Goal: Entertainment & Leisure: Consume media (video, audio)

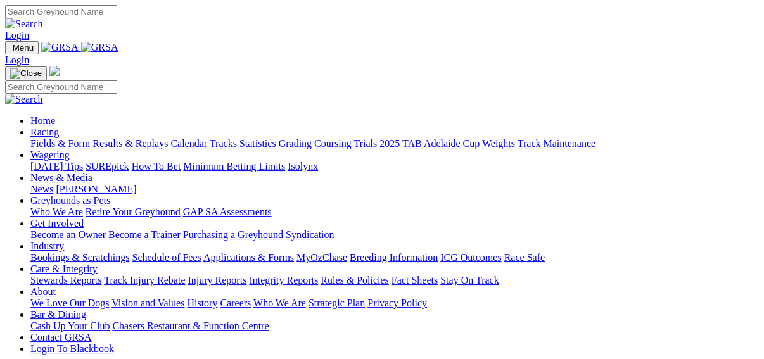
click at [30, 138] on link "Fields & Form" at bounding box center [60, 143] width 60 height 11
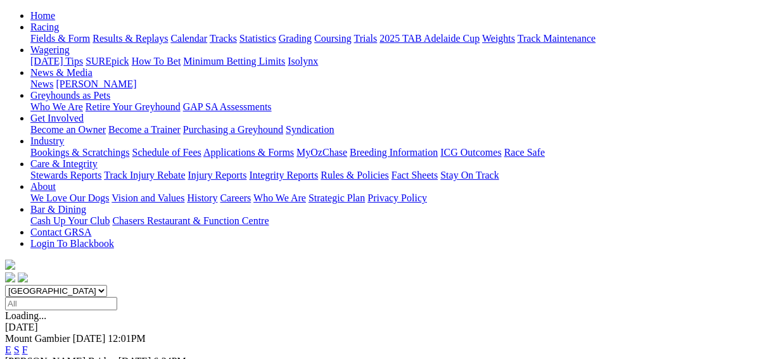
scroll to position [152, 0]
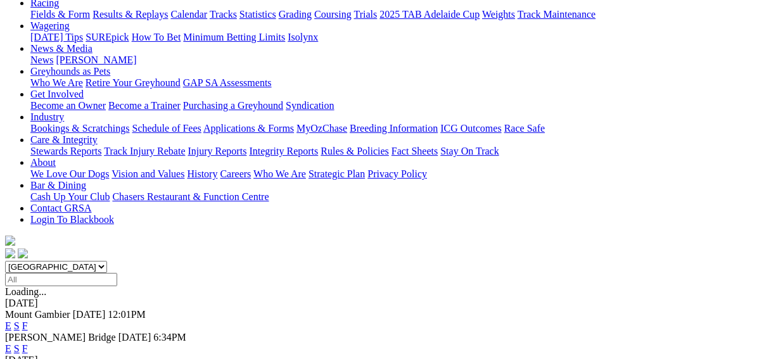
click at [28, 344] on link "F" at bounding box center [25, 349] width 6 height 11
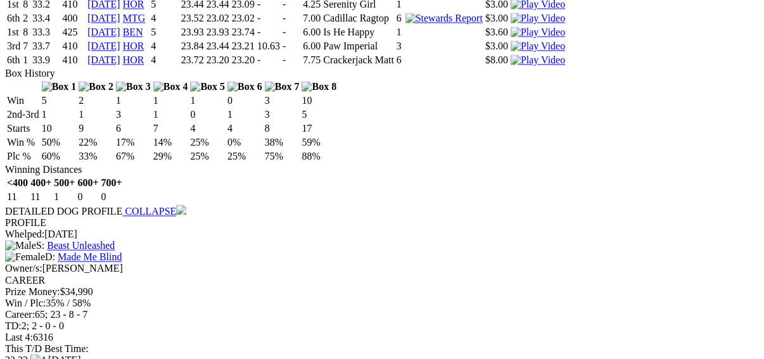
scroll to position [1318, 0]
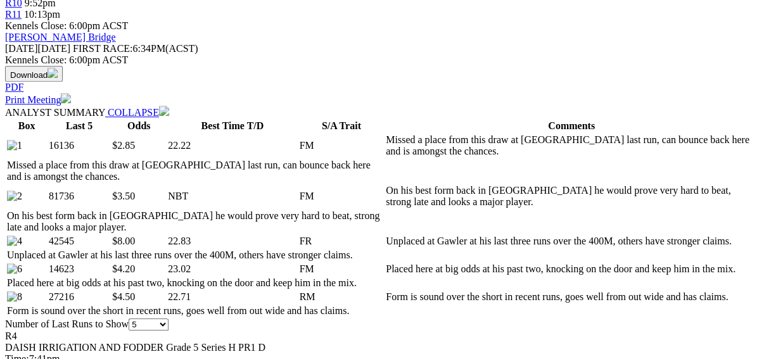
scroll to position [558, 0]
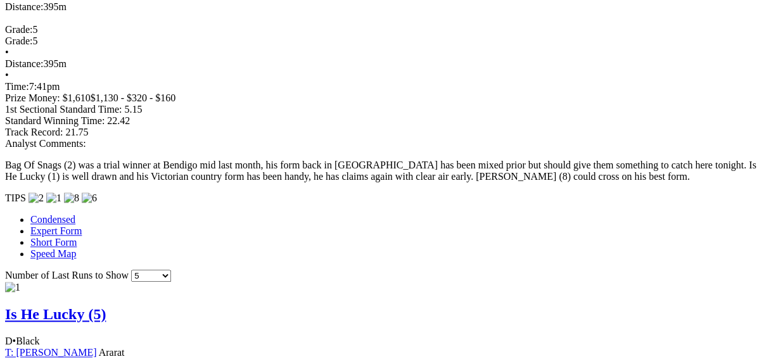
scroll to position [963, 0]
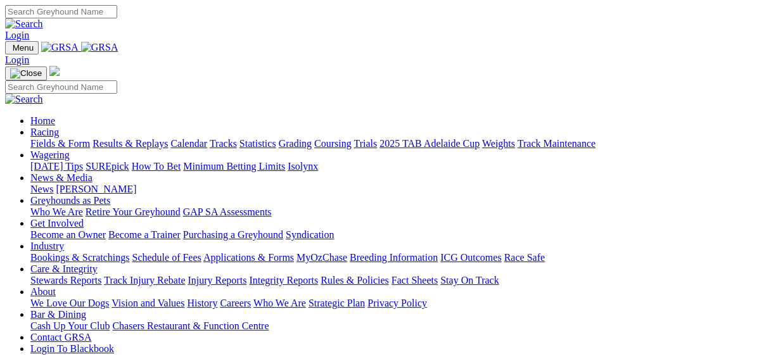
click at [143, 138] on link "Results & Replays" at bounding box center [130, 143] width 75 height 11
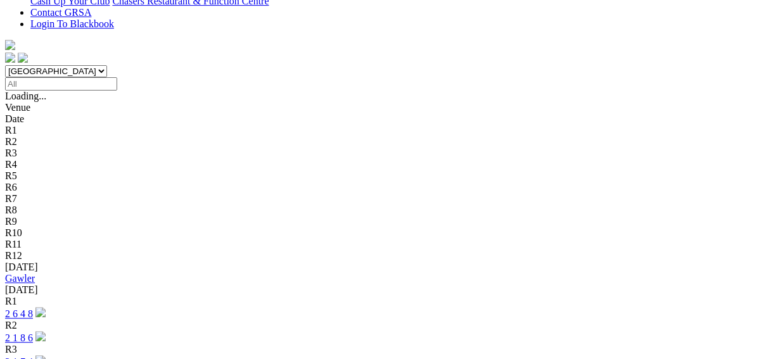
scroll to position [456, 0]
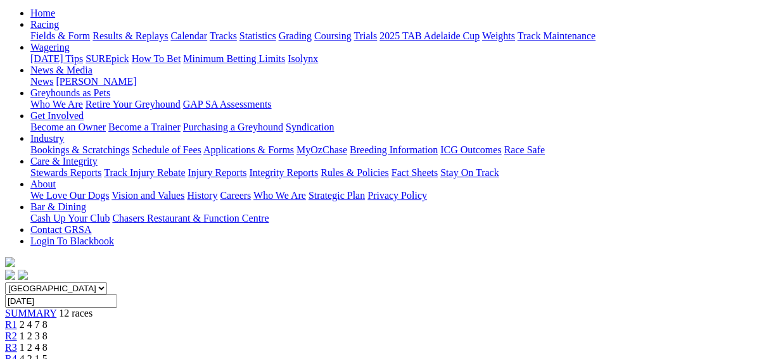
scroll to position [152, 0]
